Goal: Task Accomplishment & Management: Use online tool/utility

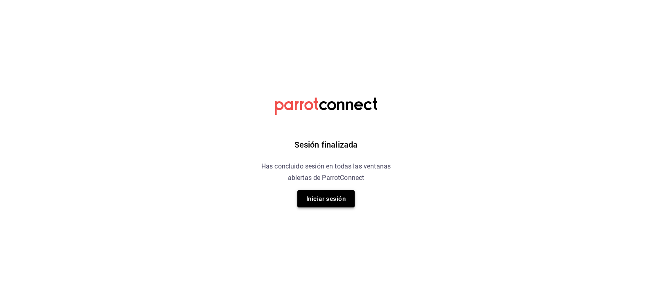
click at [329, 199] on button "Iniciar sesión" at bounding box center [325, 198] width 57 height 17
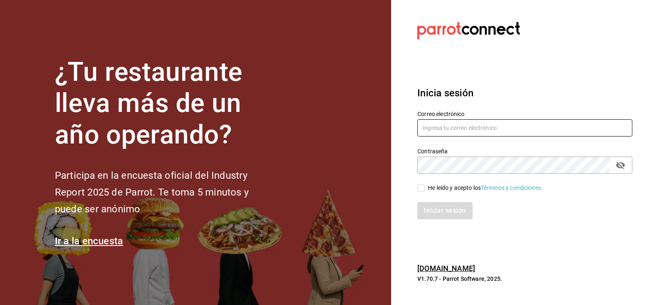
type input "CODEVALLARTA@GRUPOALME.COM"
click at [424, 189] on label "He leído y acepto los Términos y condiciones." at bounding box center [479, 187] width 125 height 9
click at [424, 189] on input "He leído y acepto los Términos y condiciones." at bounding box center [420, 187] width 7 height 7
checkbox input "true"
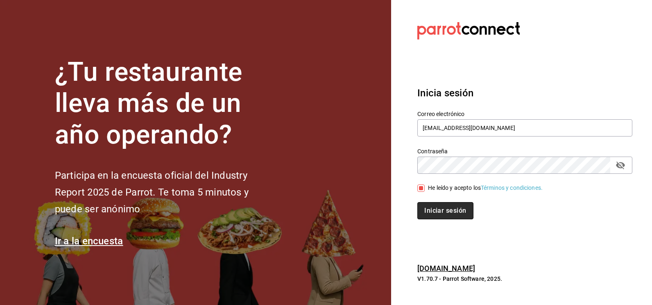
click at [433, 212] on button "Iniciar sesión" at bounding box center [445, 210] width 56 height 17
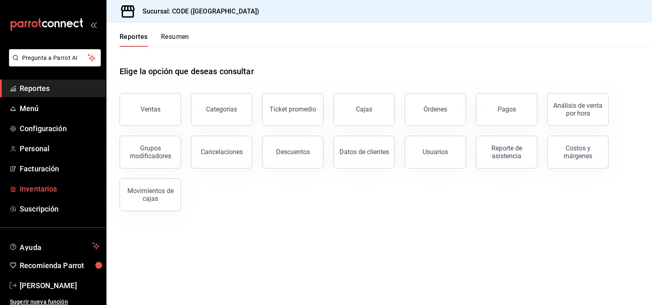
click at [38, 190] on span "Inventarios" at bounding box center [60, 188] width 80 height 11
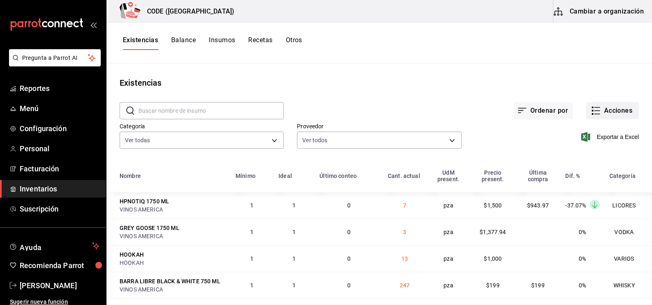
click at [591, 110] on icon "button" at bounding box center [596, 111] width 10 height 10
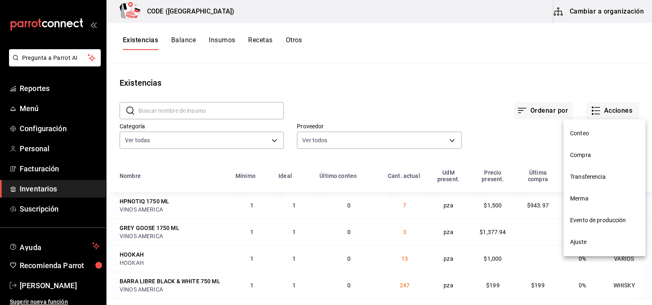
click at [582, 158] on span "Compra" at bounding box center [604, 155] width 69 height 9
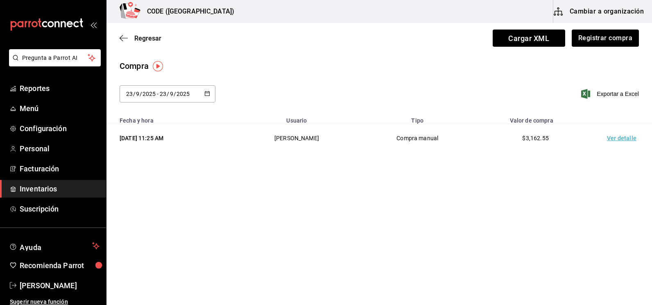
click at [618, 142] on td "Ver detalle" at bounding box center [622, 138] width 57 height 28
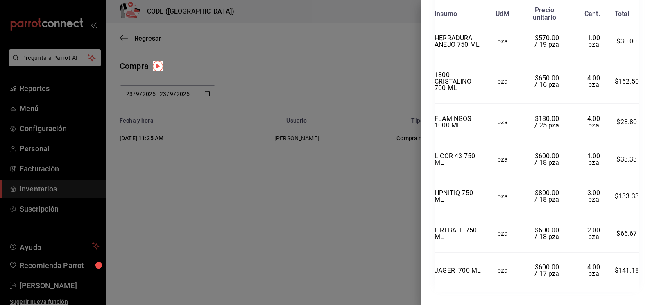
scroll to position [640, 0]
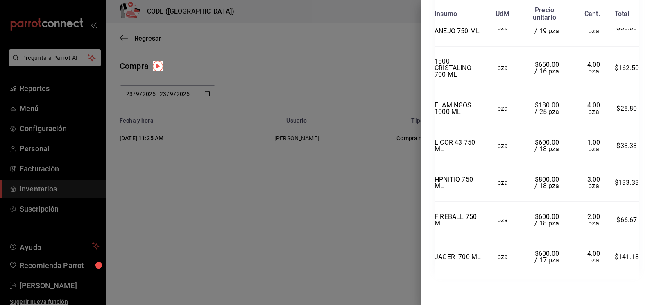
click at [386, 139] on div at bounding box center [326, 152] width 652 height 305
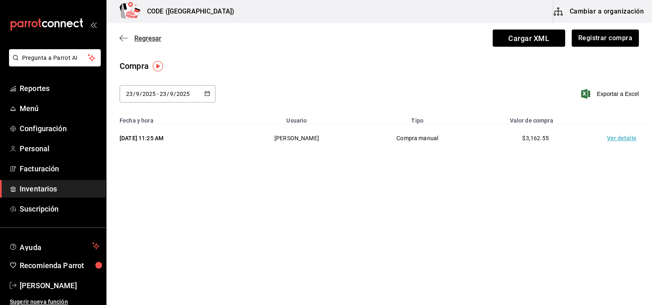
click at [149, 38] on span "Regresar" at bounding box center [147, 38] width 27 height 8
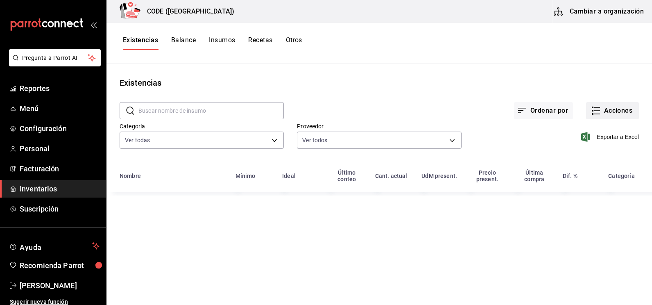
click at [600, 108] on button "Acciones" at bounding box center [612, 110] width 53 height 17
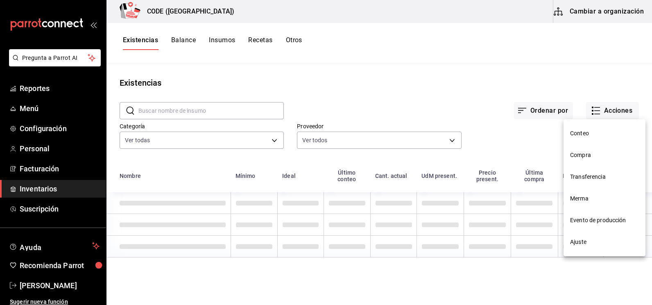
click at [581, 195] on span "Merma" at bounding box center [604, 198] width 69 height 9
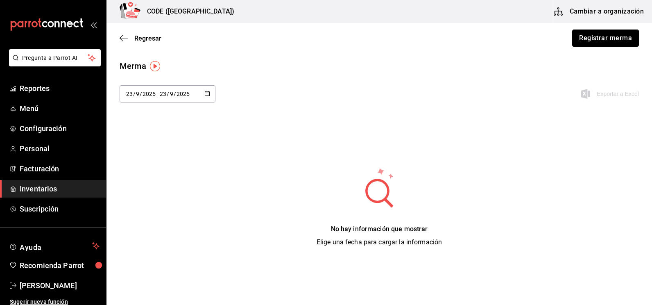
drag, startPoint x: 598, startPoint y: 40, endPoint x: 594, endPoint y: 40, distance: 4.5
click at [598, 40] on button "Registrar merma" at bounding box center [605, 37] width 67 height 17
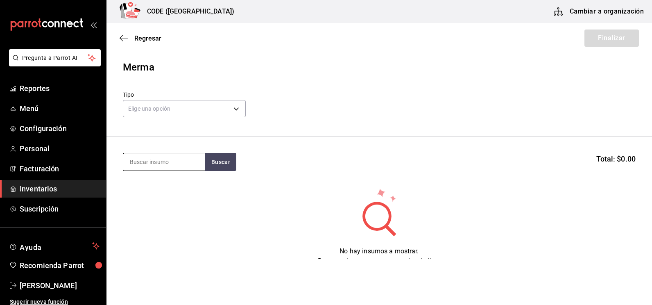
drag, startPoint x: 162, startPoint y: 165, endPoint x: 166, endPoint y: 159, distance: 6.7
click at [162, 165] on input at bounding box center [164, 161] width 82 height 17
click at [147, 160] on input at bounding box center [164, 161] width 82 height 17
type input "CERE"
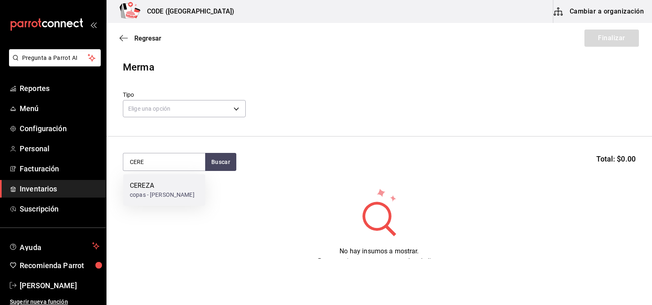
click at [147, 199] on div "copas - [PERSON_NAME]" at bounding box center [162, 194] width 65 height 9
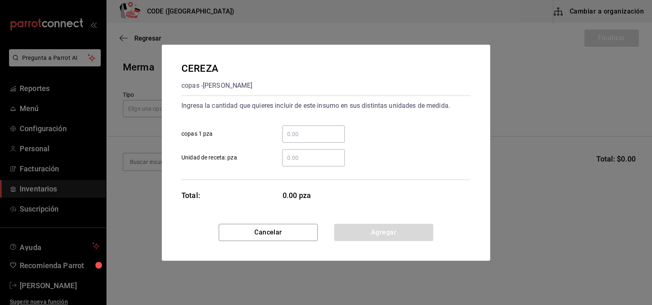
click at [291, 156] on input "​ Unidad de receta: pza" at bounding box center [313, 158] width 63 height 10
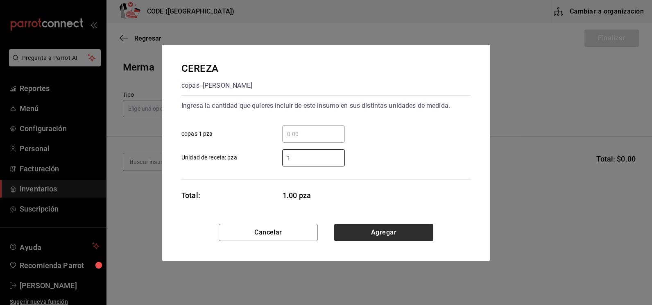
type input "1"
click at [387, 228] on button "Agregar" at bounding box center [383, 231] width 99 height 17
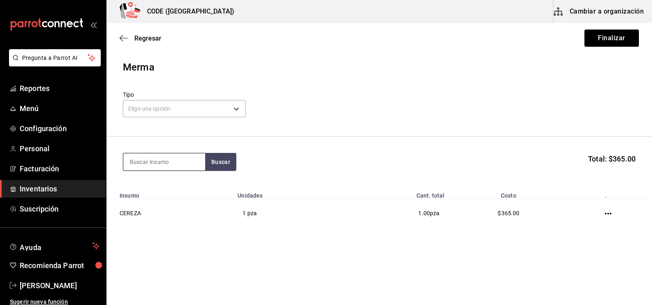
click at [173, 168] on input at bounding box center [164, 161] width 82 height 17
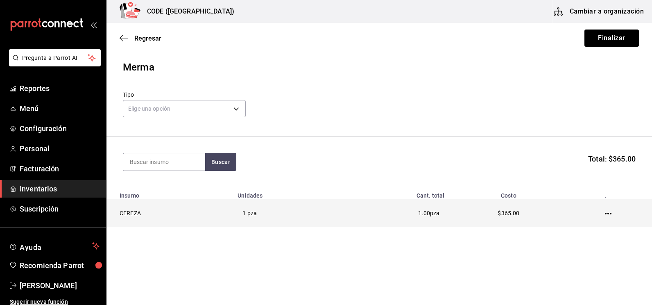
click at [609, 214] on icon "button" at bounding box center [608, 213] width 7 height 7
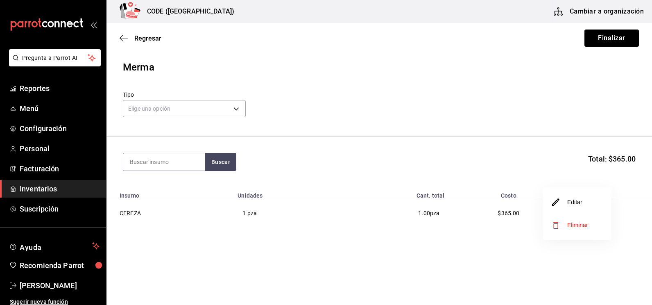
click at [580, 208] on li "Editar" at bounding box center [576, 201] width 69 height 23
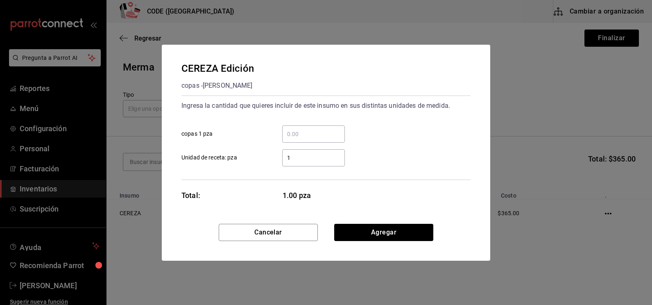
click at [287, 157] on input "1" at bounding box center [313, 158] width 63 height 10
type input "0.1"
click at [370, 232] on button "Agregar" at bounding box center [383, 231] width 99 height 17
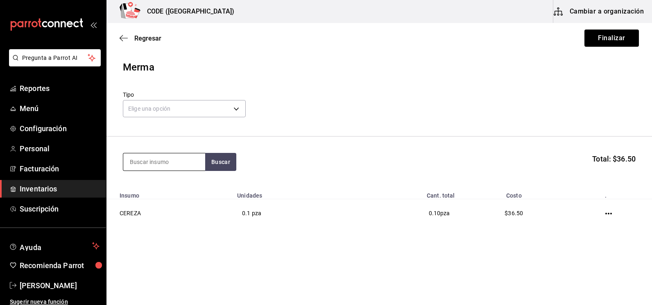
click at [156, 158] on input at bounding box center [164, 161] width 82 height 17
type input "JARABE"
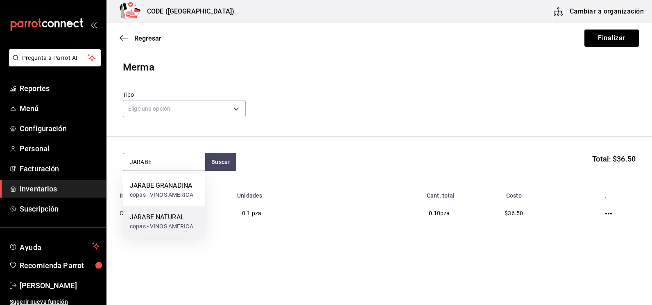
click at [143, 222] on div "copas - VINOS AMERICA" at bounding box center [161, 226] width 63 height 9
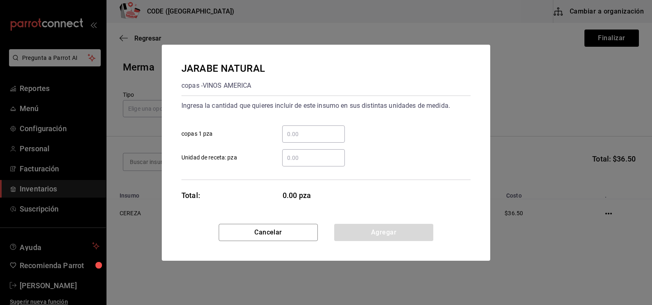
click at [300, 153] on input "​ Unidad de receta: pza" at bounding box center [313, 158] width 63 height 10
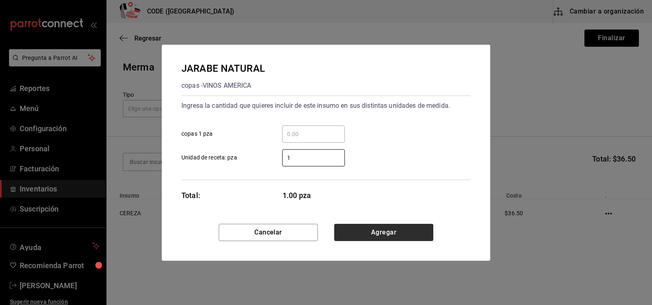
type input "1"
click at [366, 230] on button "Agregar" at bounding box center [383, 231] width 99 height 17
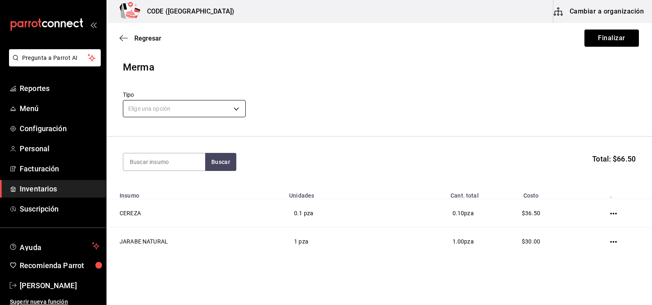
click at [184, 101] on body "Pregunta a Parrot AI Reportes Menú Configuración Personal Facturación Inventari…" at bounding box center [326, 129] width 652 height 258
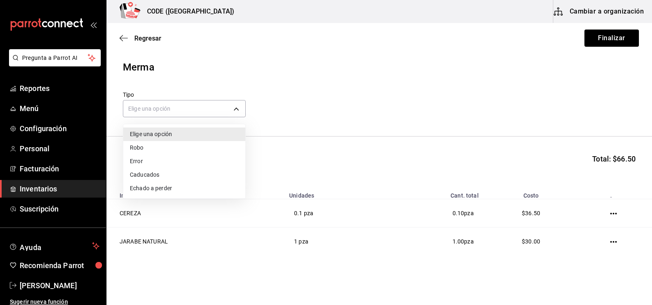
click at [144, 157] on li "Error" at bounding box center [184, 161] width 122 height 14
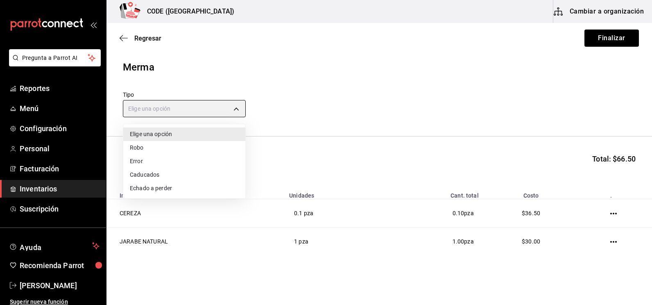
type input "ERROR"
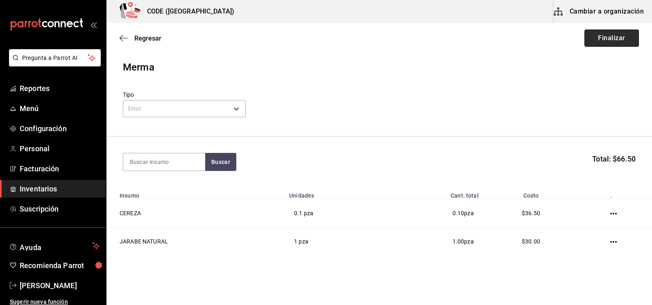
click at [600, 40] on button "Finalizar" at bounding box center [611, 37] width 54 height 17
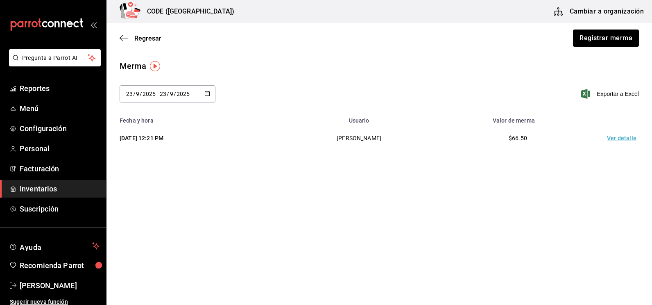
click at [612, 135] on td "Ver detalle" at bounding box center [622, 138] width 57 height 28
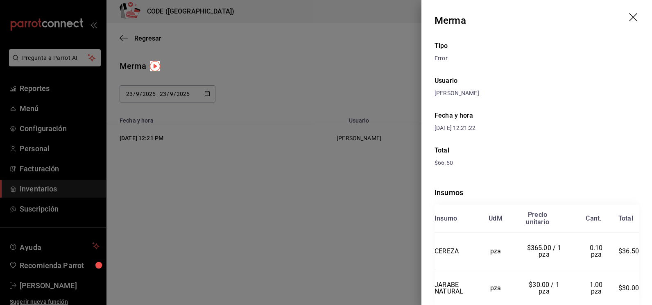
click at [539, 134] on div "Tipo Error Usuario [PERSON_NAME] y hora [DATE] 12:21:22 Total $66.50 Insumos In…" at bounding box center [536, 188] width 230 height 295
click at [305, 84] on div at bounding box center [326, 152] width 652 height 305
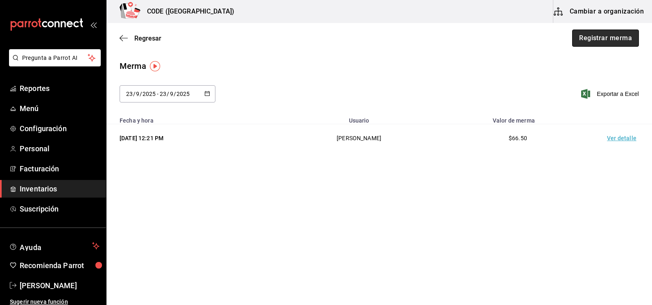
click at [602, 38] on button "Registrar merma" at bounding box center [605, 37] width 67 height 17
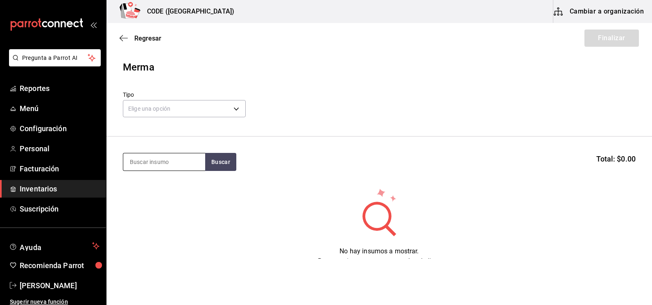
click at [178, 159] on input at bounding box center [164, 161] width 82 height 17
type input "CONTR"
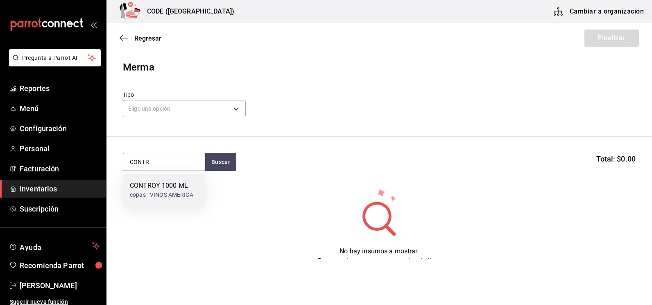
click at [147, 192] on div "copas - VINOS AMERICA" at bounding box center [161, 194] width 63 height 9
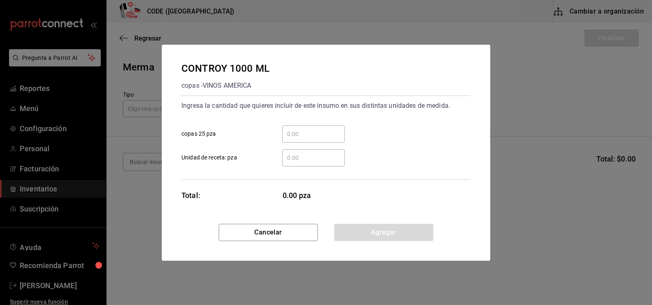
click at [291, 158] on input "​ Unidad de receta: pza" at bounding box center [313, 158] width 63 height 10
click at [320, 161] on input "​ Unidad de receta: pza" at bounding box center [313, 158] width 63 height 10
click at [295, 153] on input "​ Unidad de receta: pza" at bounding box center [313, 158] width 63 height 10
click at [293, 155] on input "​ Unidad de receta: pza" at bounding box center [313, 158] width 63 height 10
type input "2"
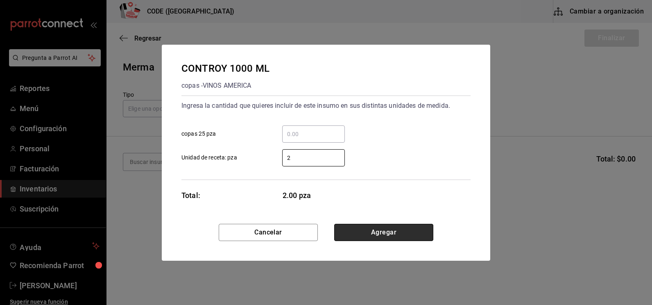
click at [376, 230] on button "Agregar" at bounding box center [383, 231] width 99 height 17
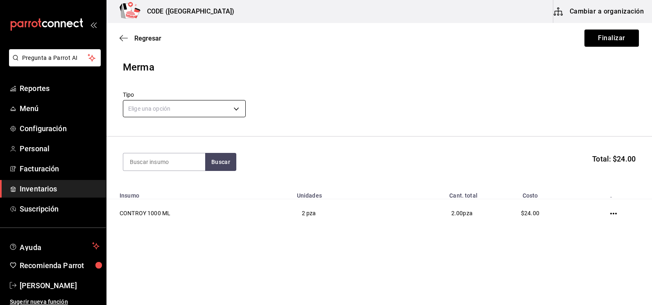
click at [223, 115] on body "Pregunta a Parrot AI Reportes Menú Configuración Personal Facturación Inventari…" at bounding box center [326, 129] width 652 height 258
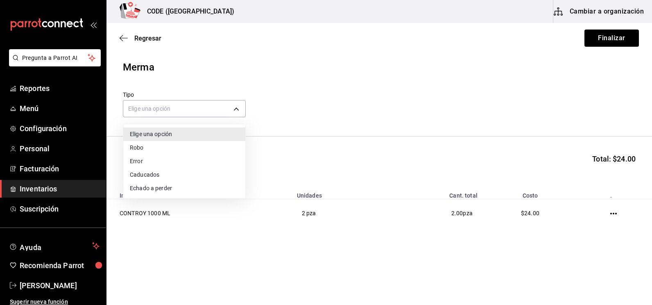
click at [141, 160] on li "Error" at bounding box center [184, 161] width 122 height 14
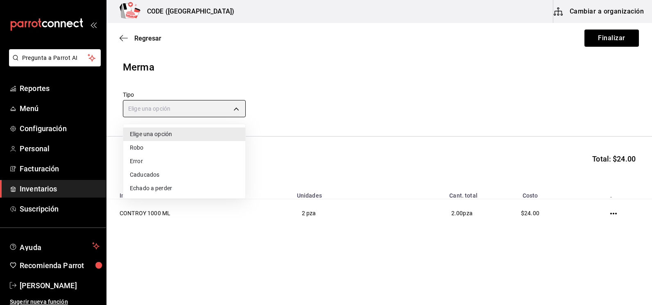
type input "ERROR"
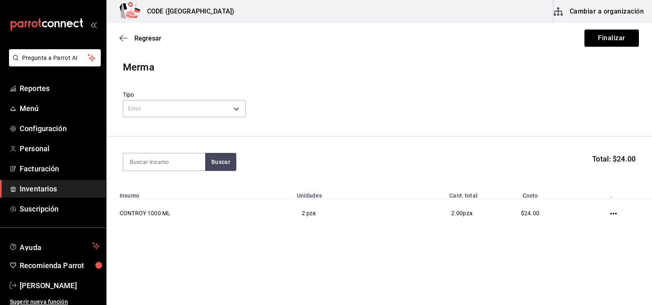
click at [343, 113] on div "Tipo Error ERROR" at bounding box center [379, 105] width 512 height 29
click at [603, 38] on button "Finalizar" at bounding box center [611, 37] width 54 height 17
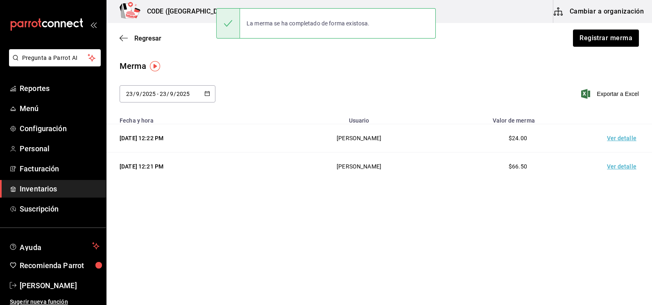
click at [614, 140] on td "Ver detalle" at bounding box center [622, 138] width 57 height 28
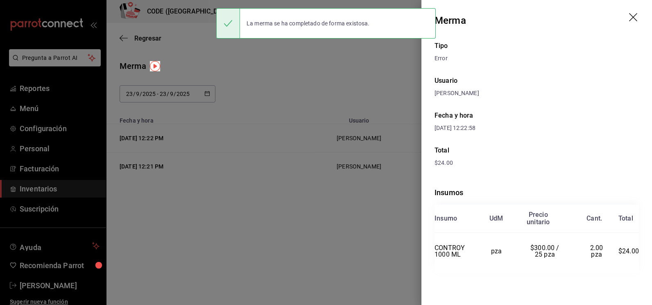
click at [536, 161] on div "$24.00" at bounding box center [536, 162] width 204 height 9
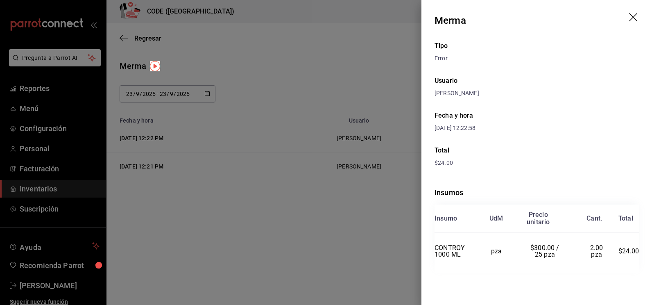
click at [352, 43] on div at bounding box center [326, 152] width 652 height 305
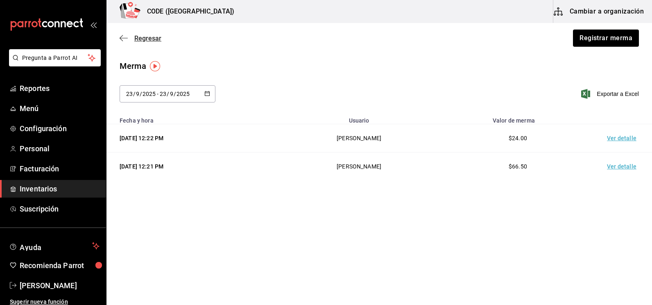
click at [146, 41] on span "Regresar" at bounding box center [147, 38] width 27 height 8
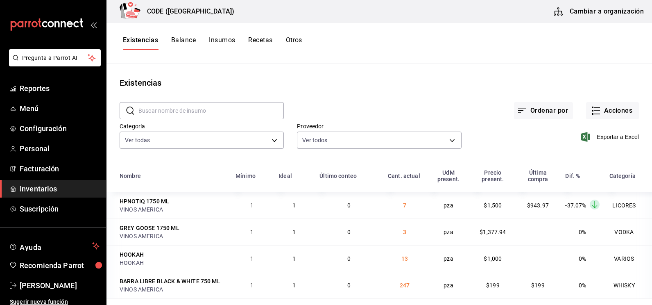
click at [603, 137] on span "Exportar a Excel" at bounding box center [610, 137] width 56 height 10
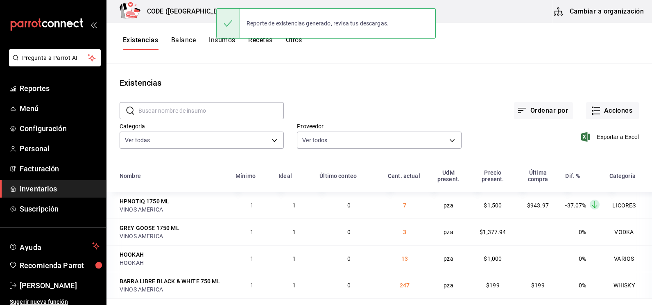
click at [334, 106] on div "Ordenar por Acciones" at bounding box center [461, 104] width 355 height 30
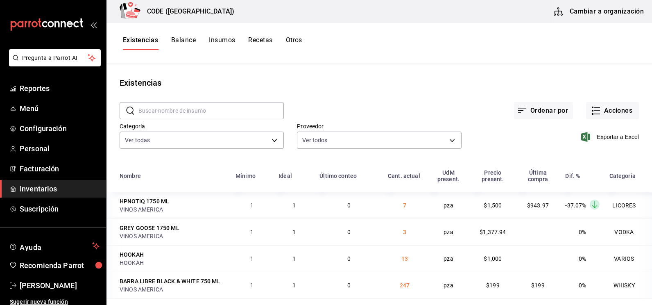
click at [271, 77] on div "Existencias" at bounding box center [378, 83] width 545 height 12
click at [344, 92] on div "Ordenar por Acciones" at bounding box center [461, 104] width 355 height 30
click at [356, 77] on div "Existencias" at bounding box center [378, 83] width 545 height 12
